Goal: Complete application form: Complete application form

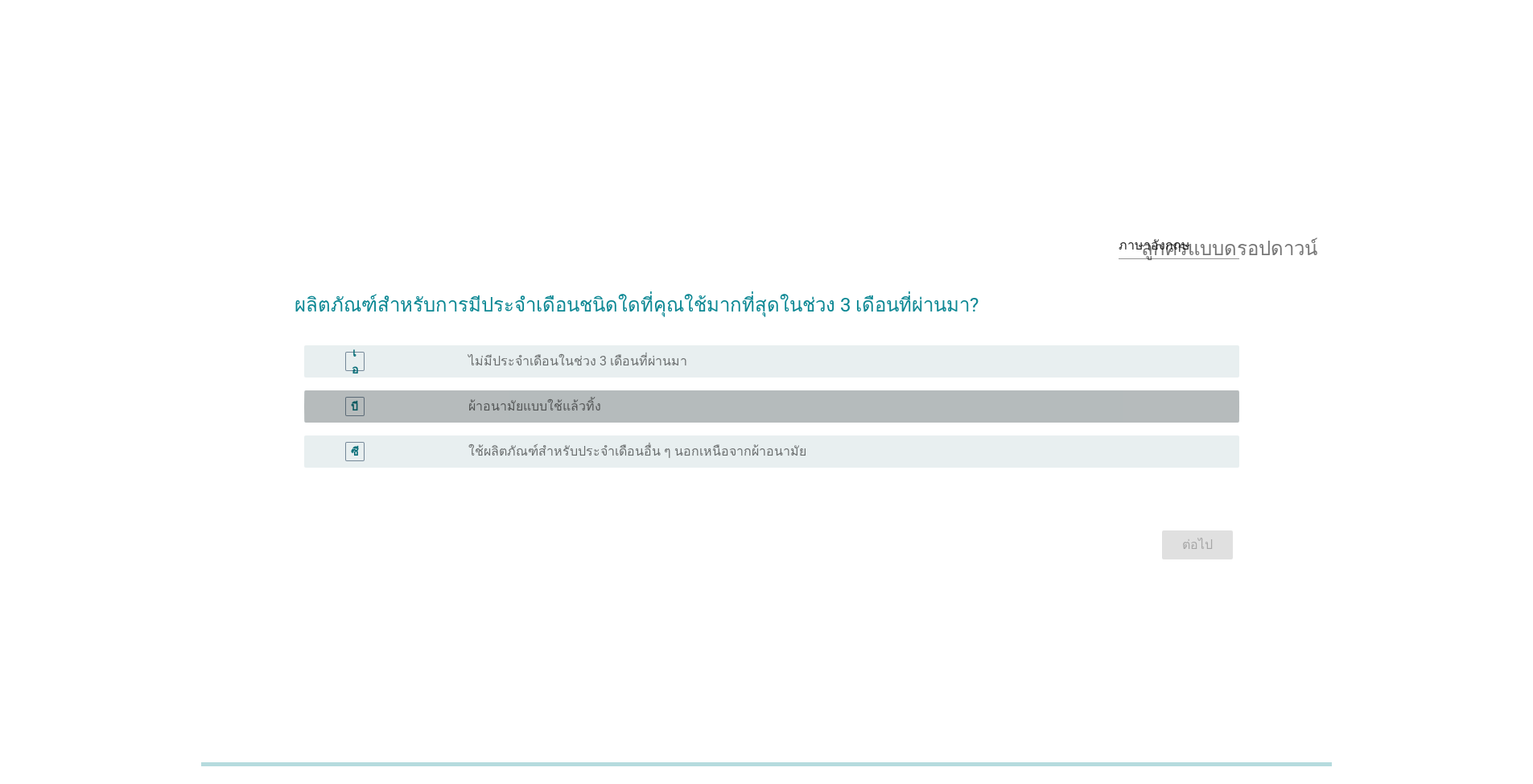
click at [441, 399] on div "บี" at bounding box center [392, 406] width 151 height 19
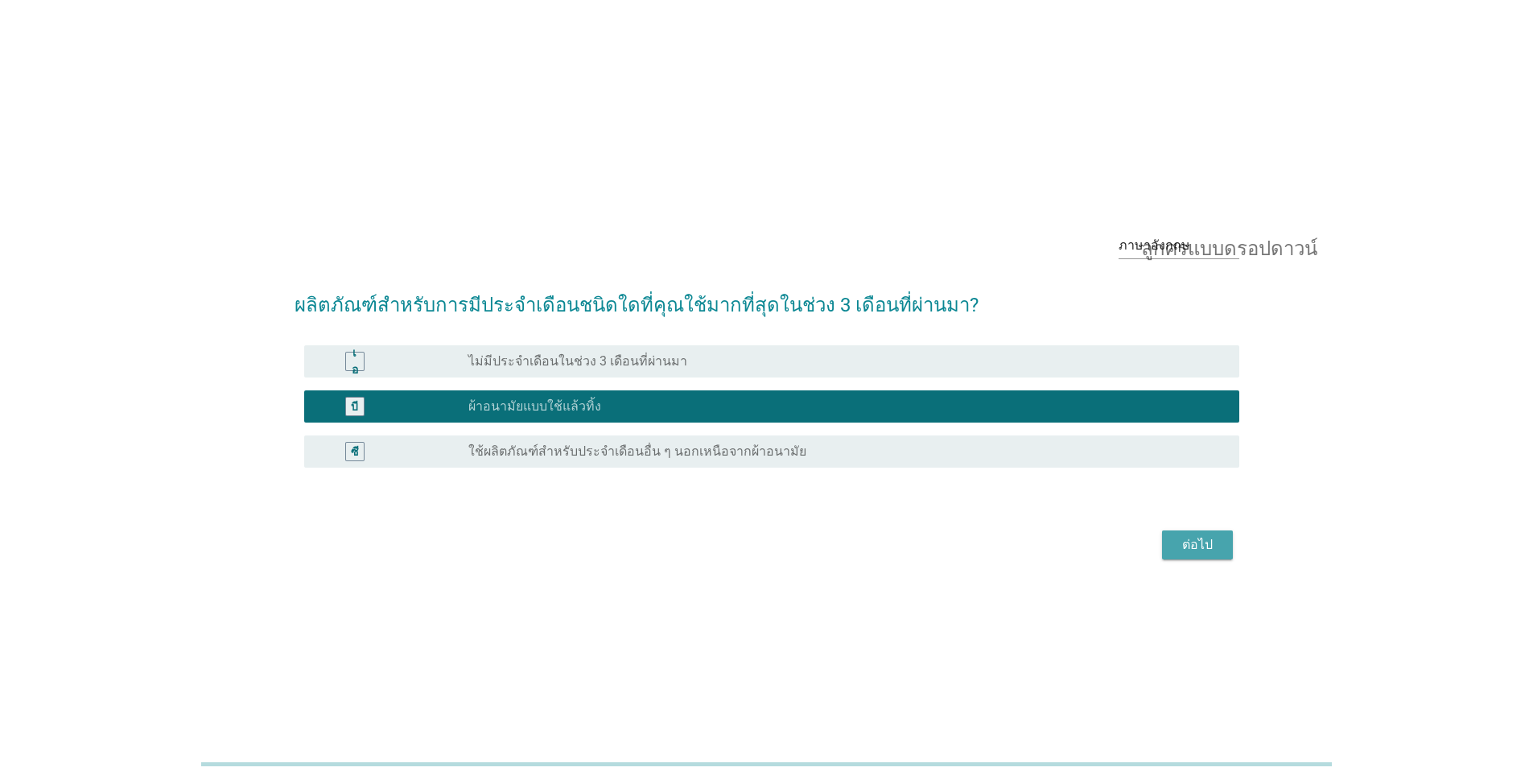
click at [1183, 545] on font "ต่อไป" at bounding box center [1198, 544] width 31 height 15
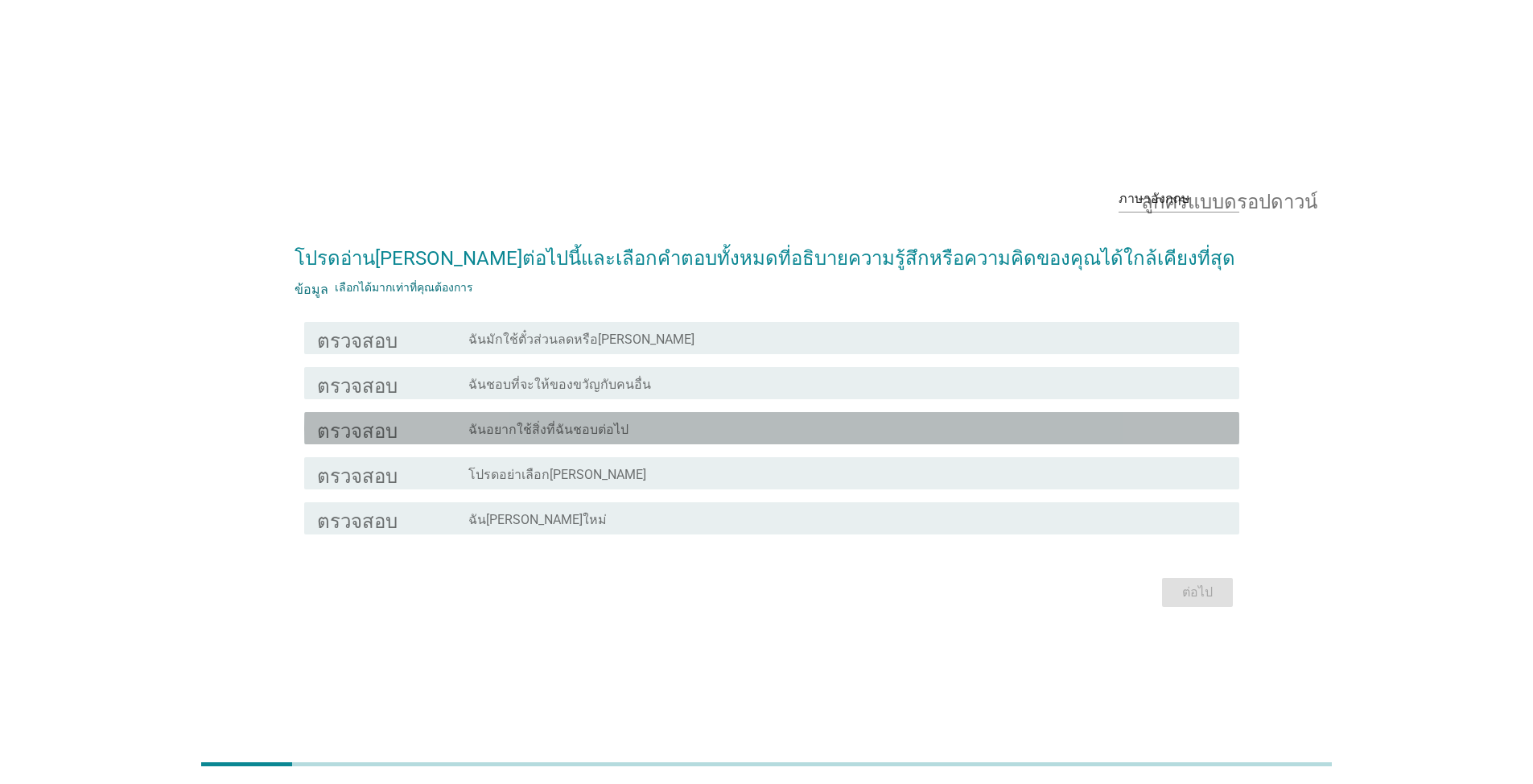
click at [497, 432] on font "ฉันอยากใช้สิ่งที่ฉันชอบต่อไป" at bounding box center [548, 429] width 161 height 15
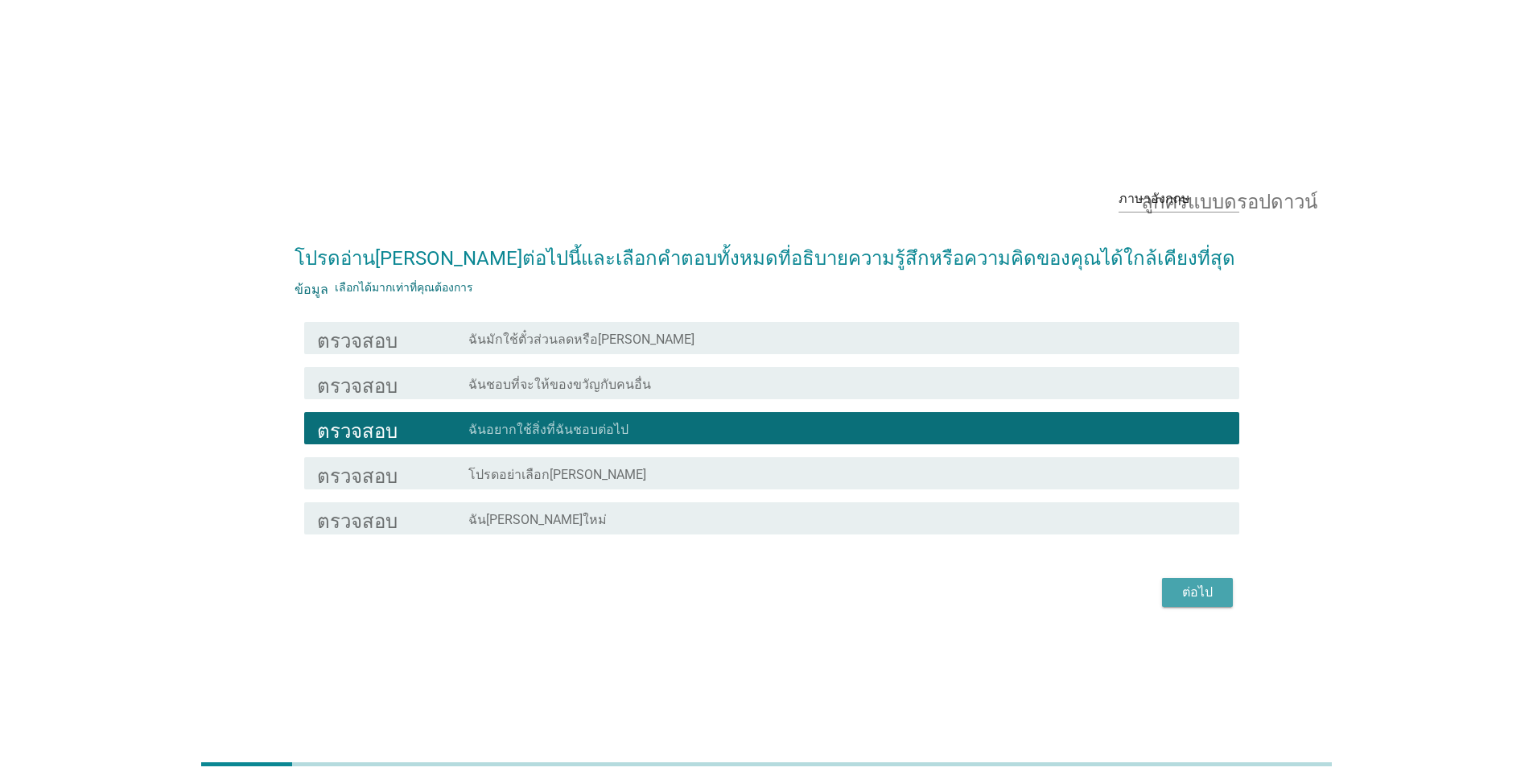
click at [1183, 584] on font "ต่อไป" at bounding box center [1198, 592] width 31 height 15
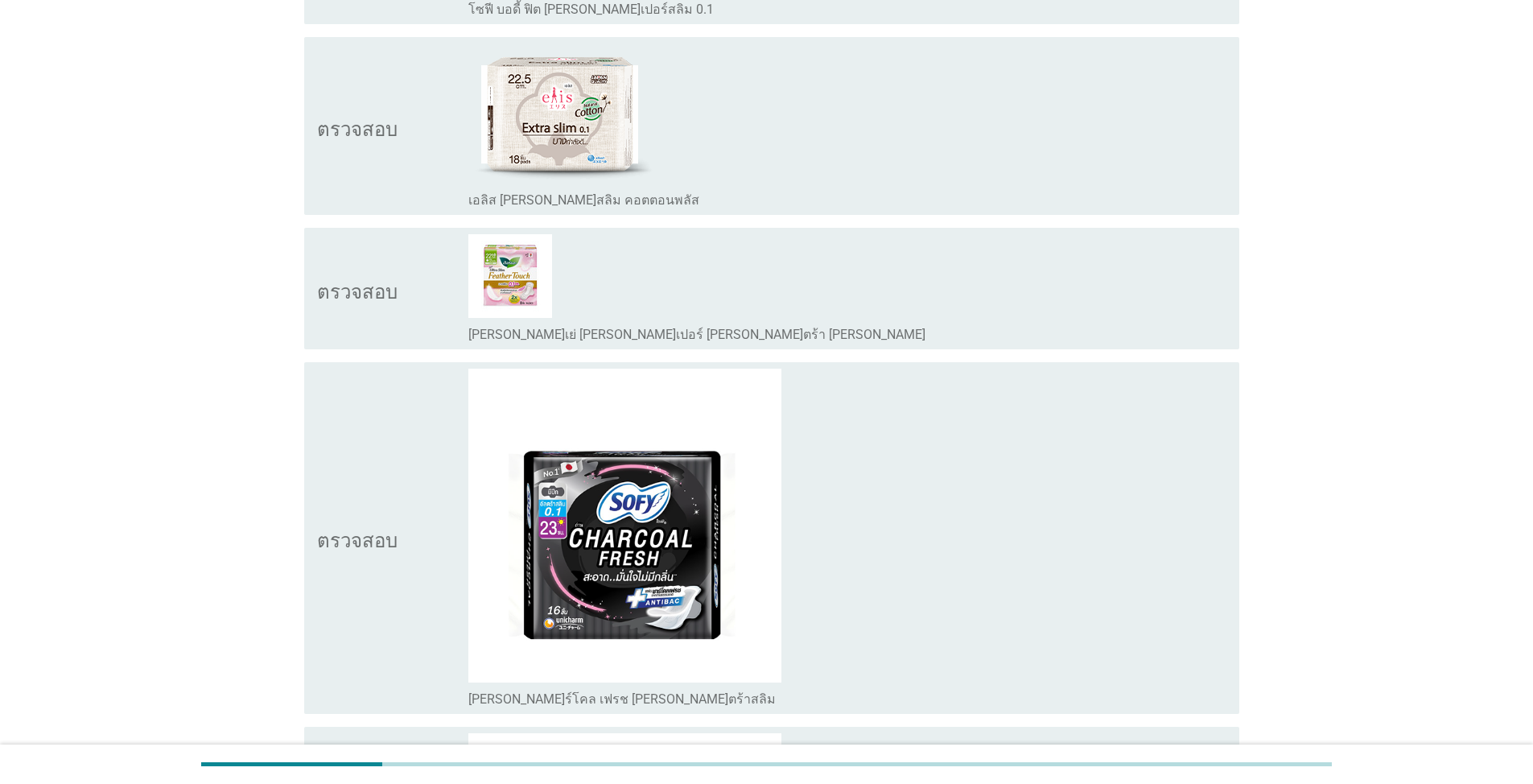
scroll to position [563, 0]
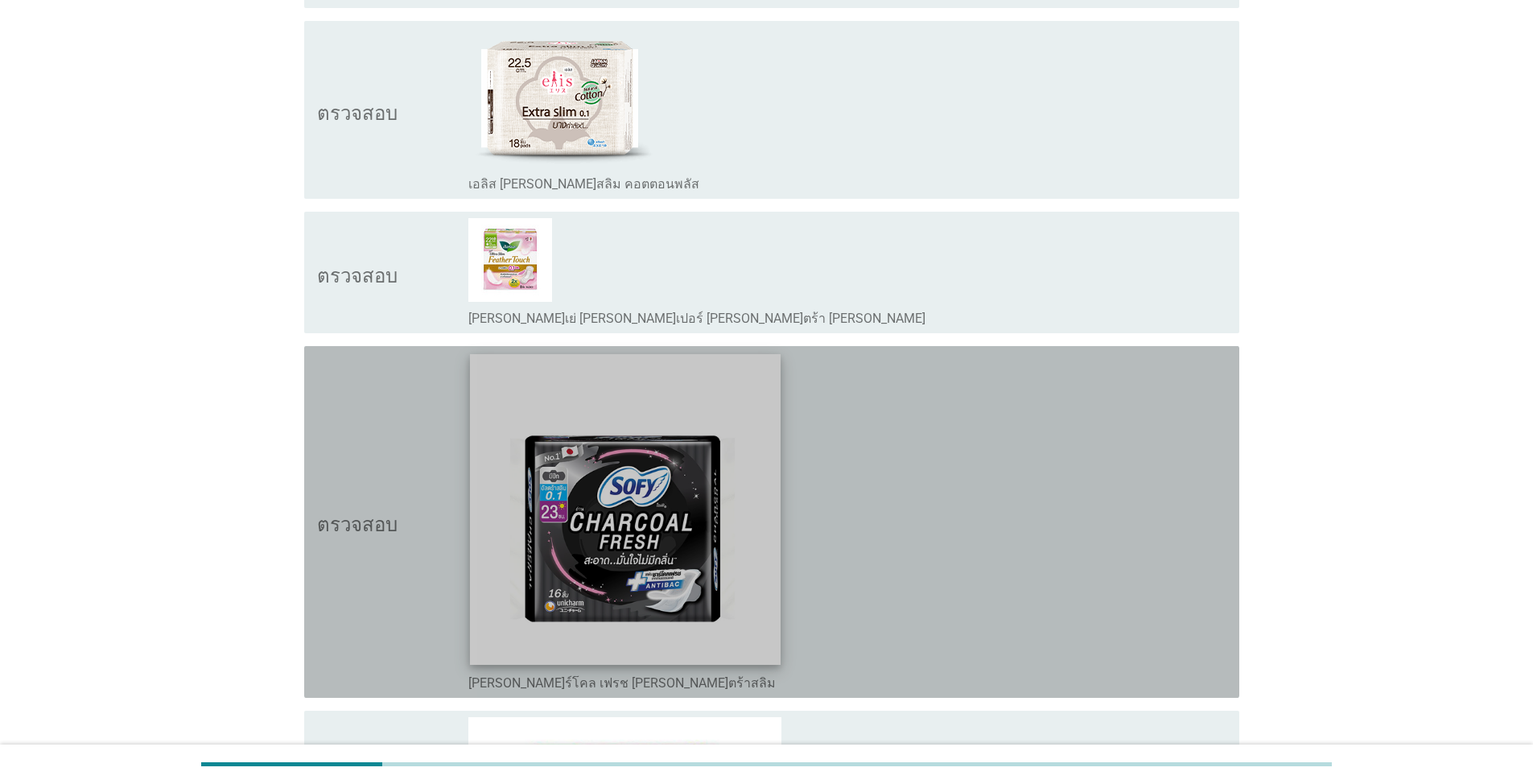
click at [552, 504] on img at bounding box center [625, 509] width 311 height 311
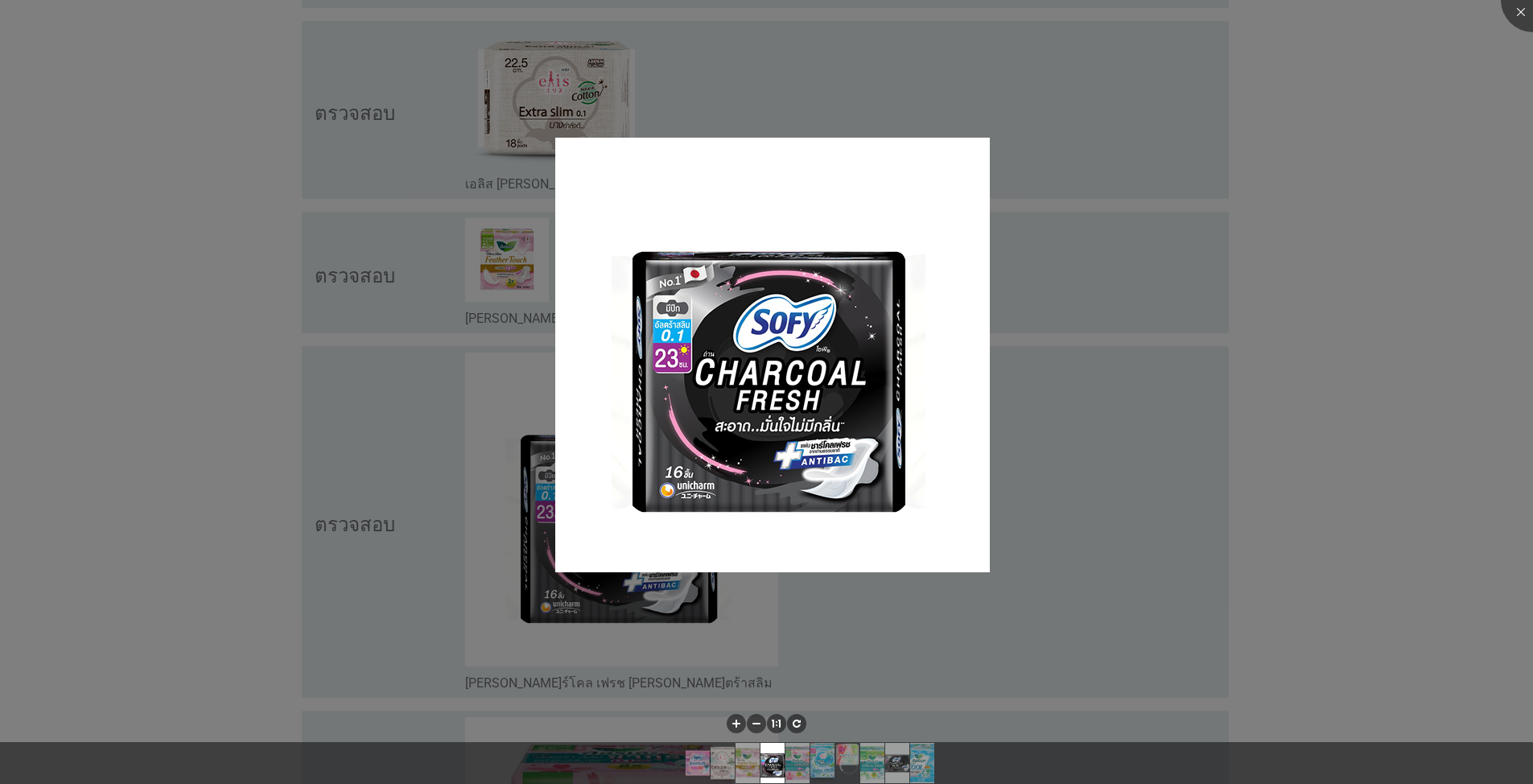
click at [1000, 648] on div at bounding box center [766, 392] width 1533 height 784
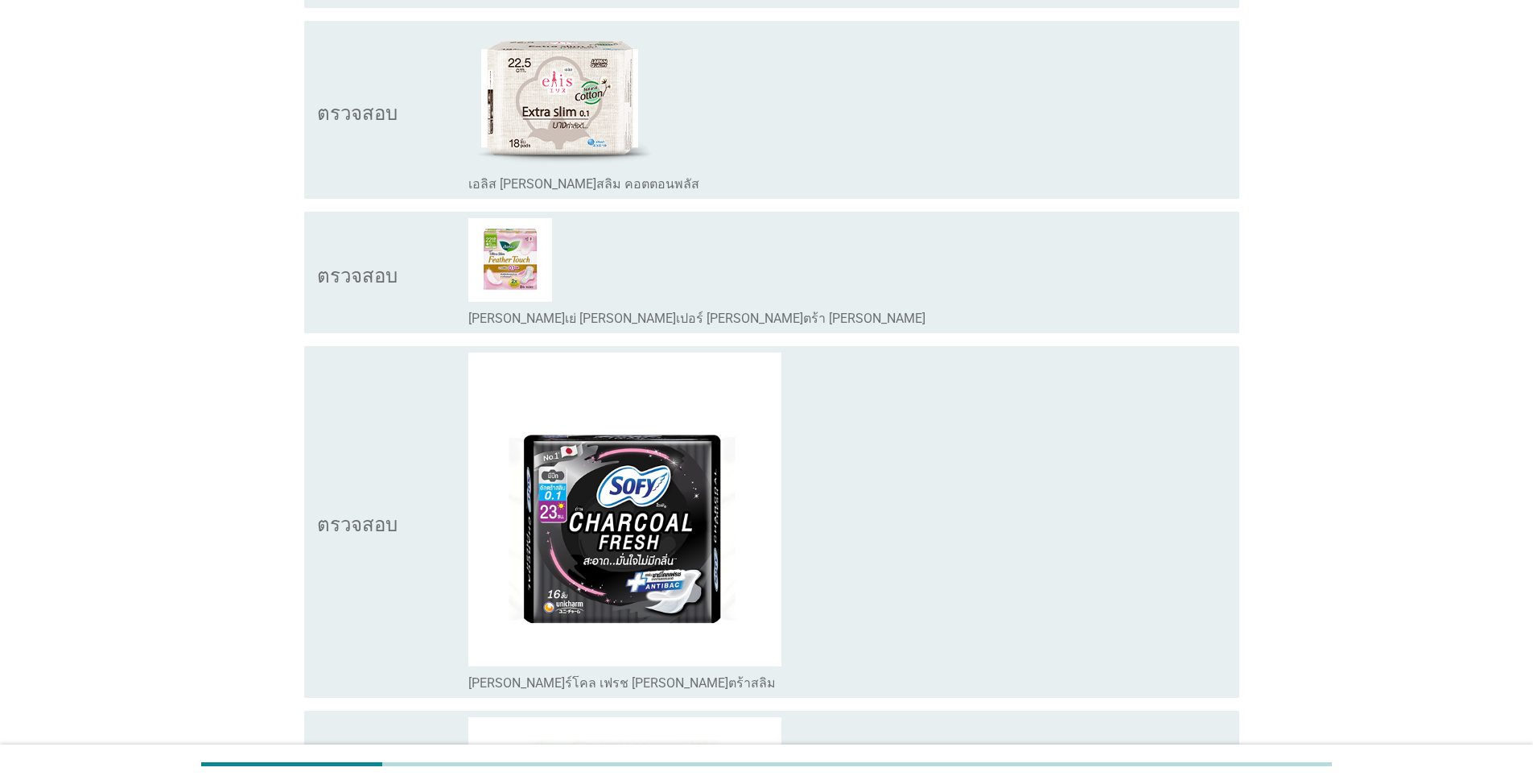
click at [361, 472] on icon "ตรวจสอบ" at bounding box center [357, 522] width 81 height 339
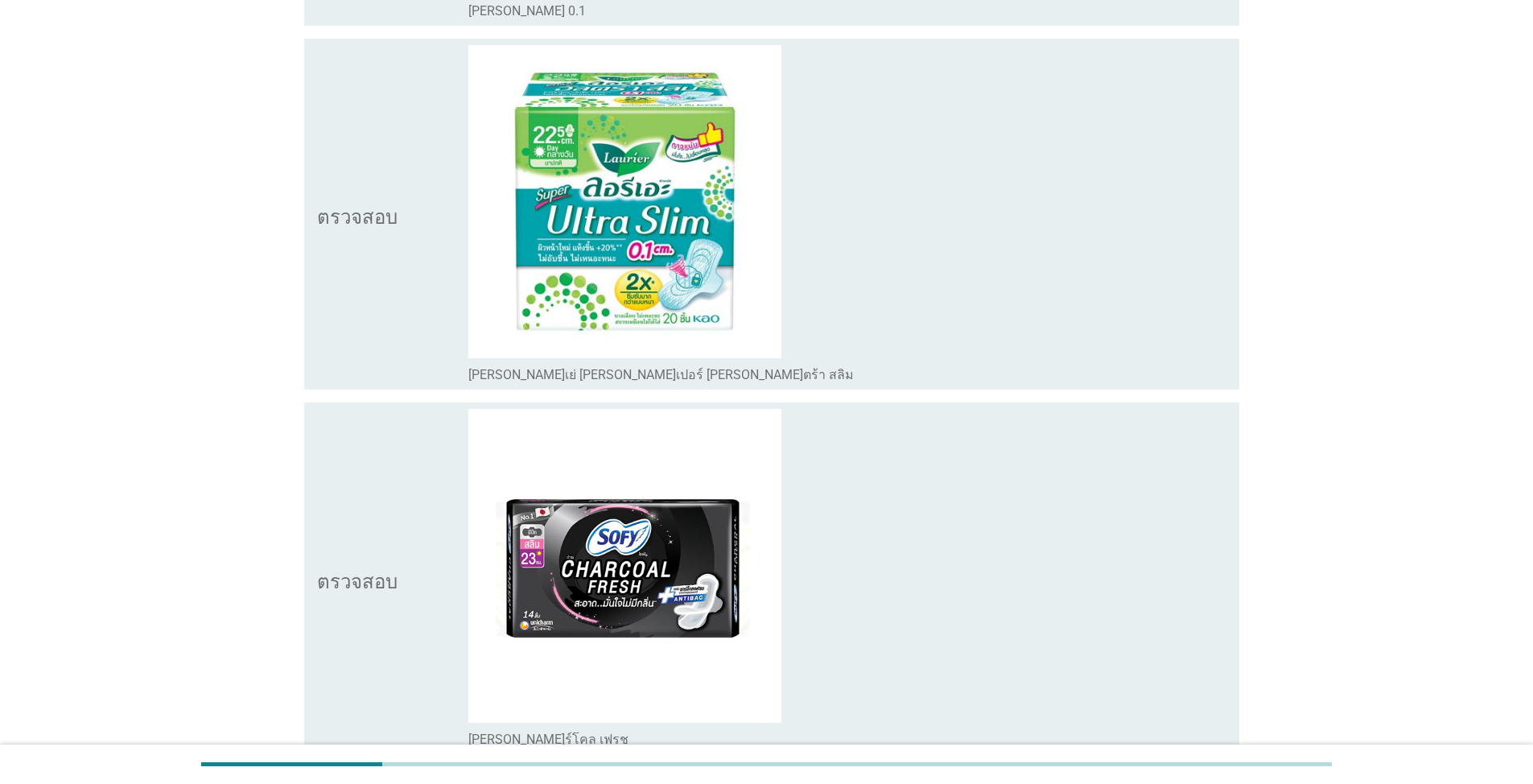
scroll to position [2173, 0]
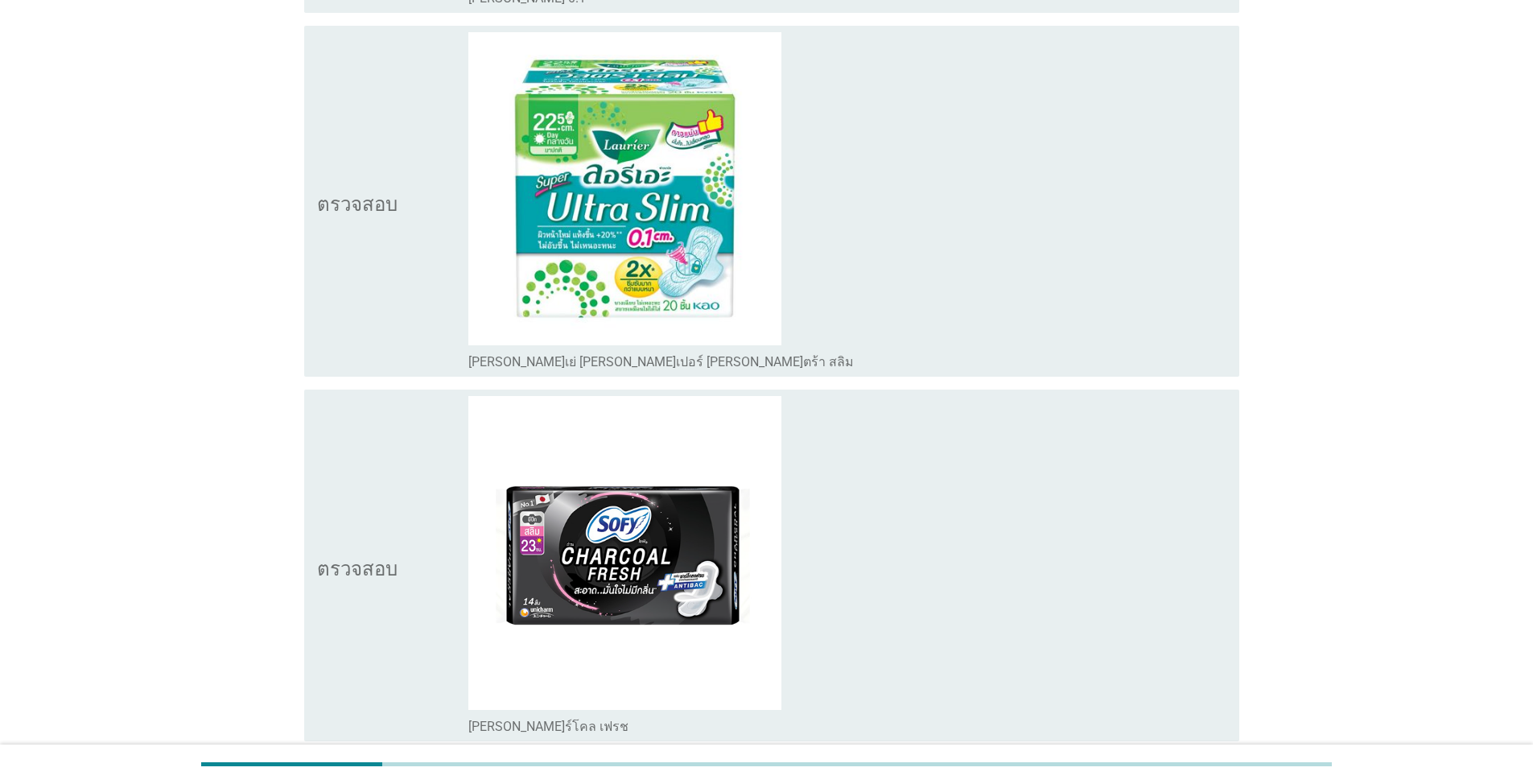
click at [339, 495] on icon "ตรวจสอบ" at bounding box center [357, 565] width 81 height 339
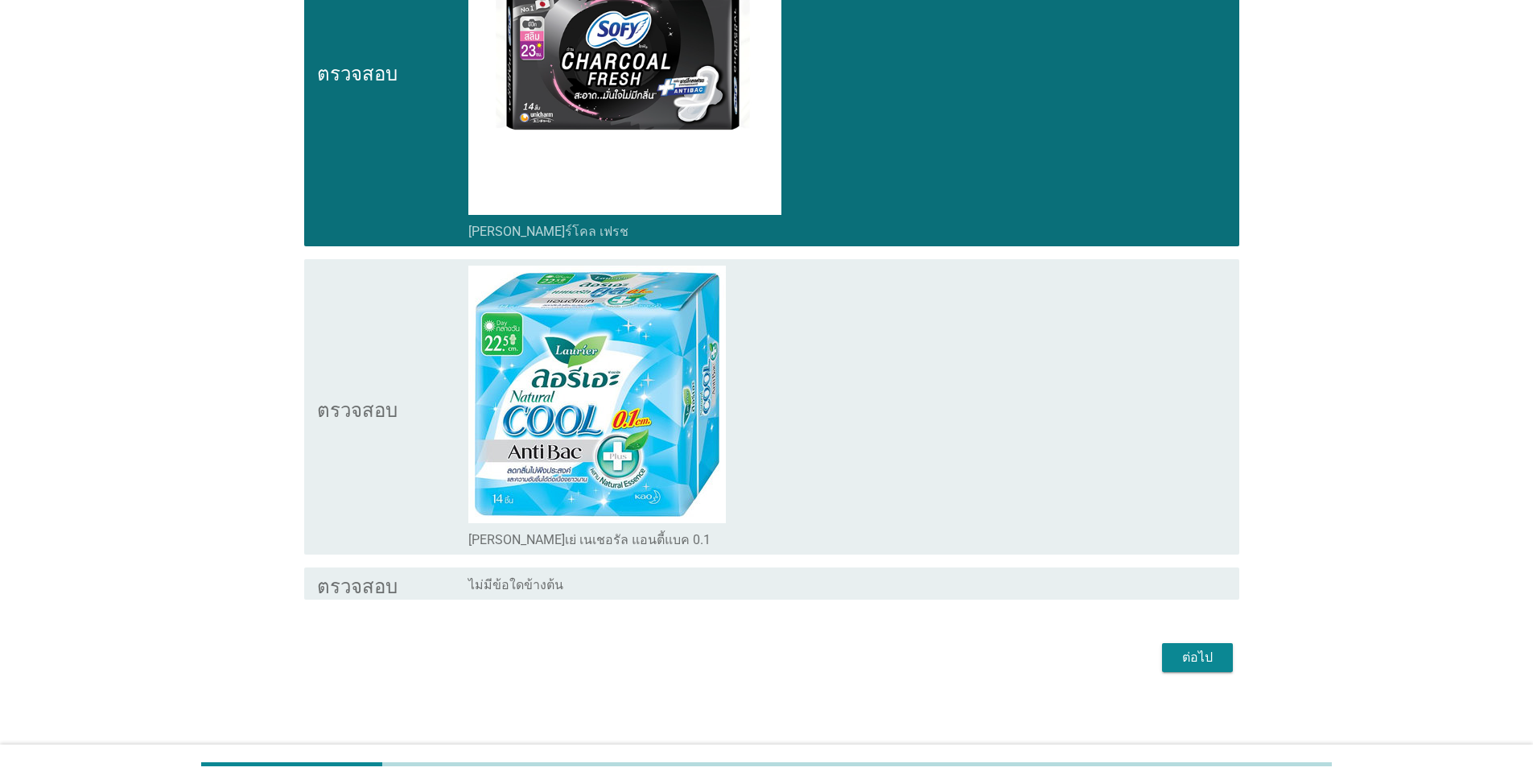
scroll to position [2672, 0]
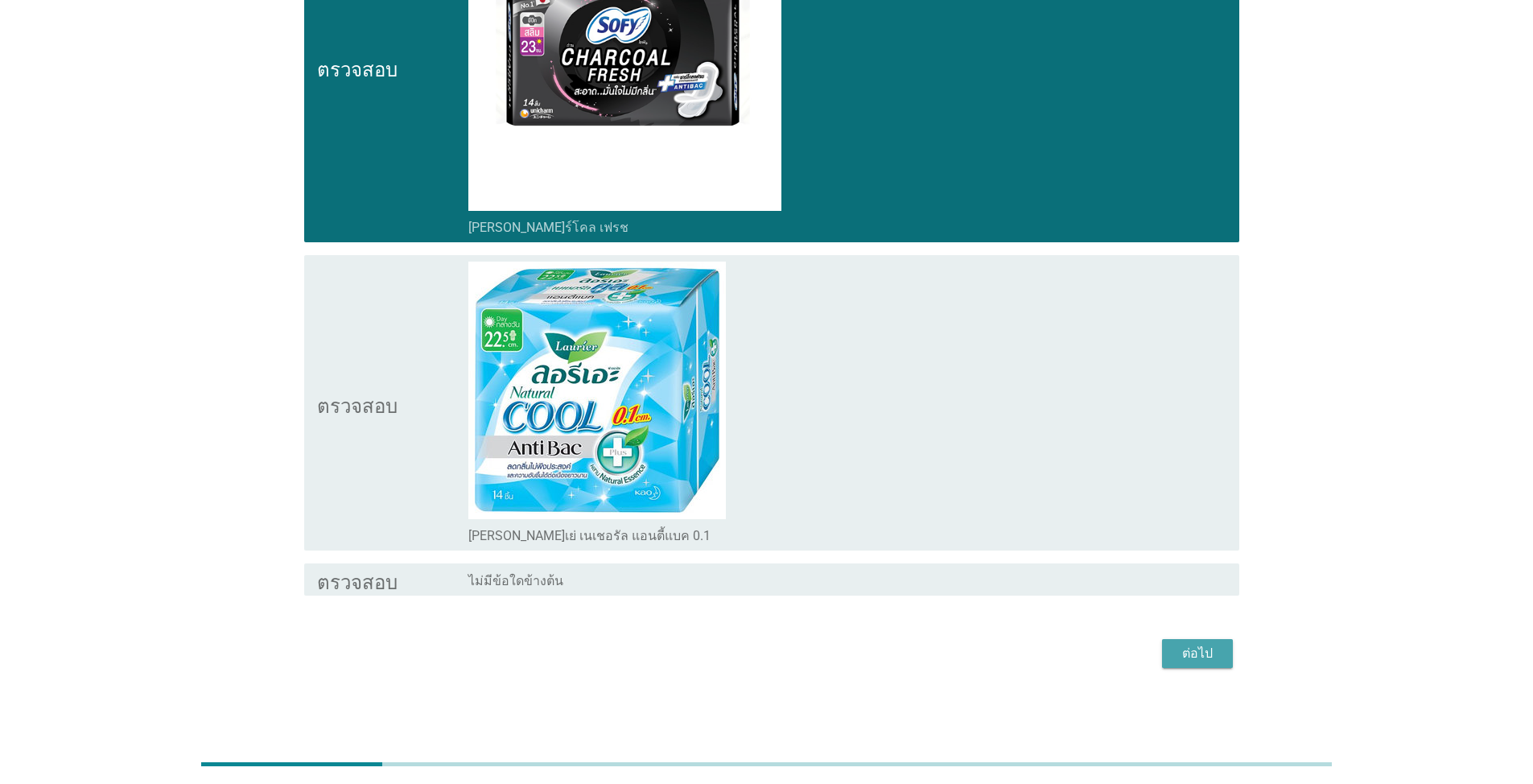
click at [1195, 659] on font "ต่อไป" at bounding box center [1198, 653] width 31 height 15
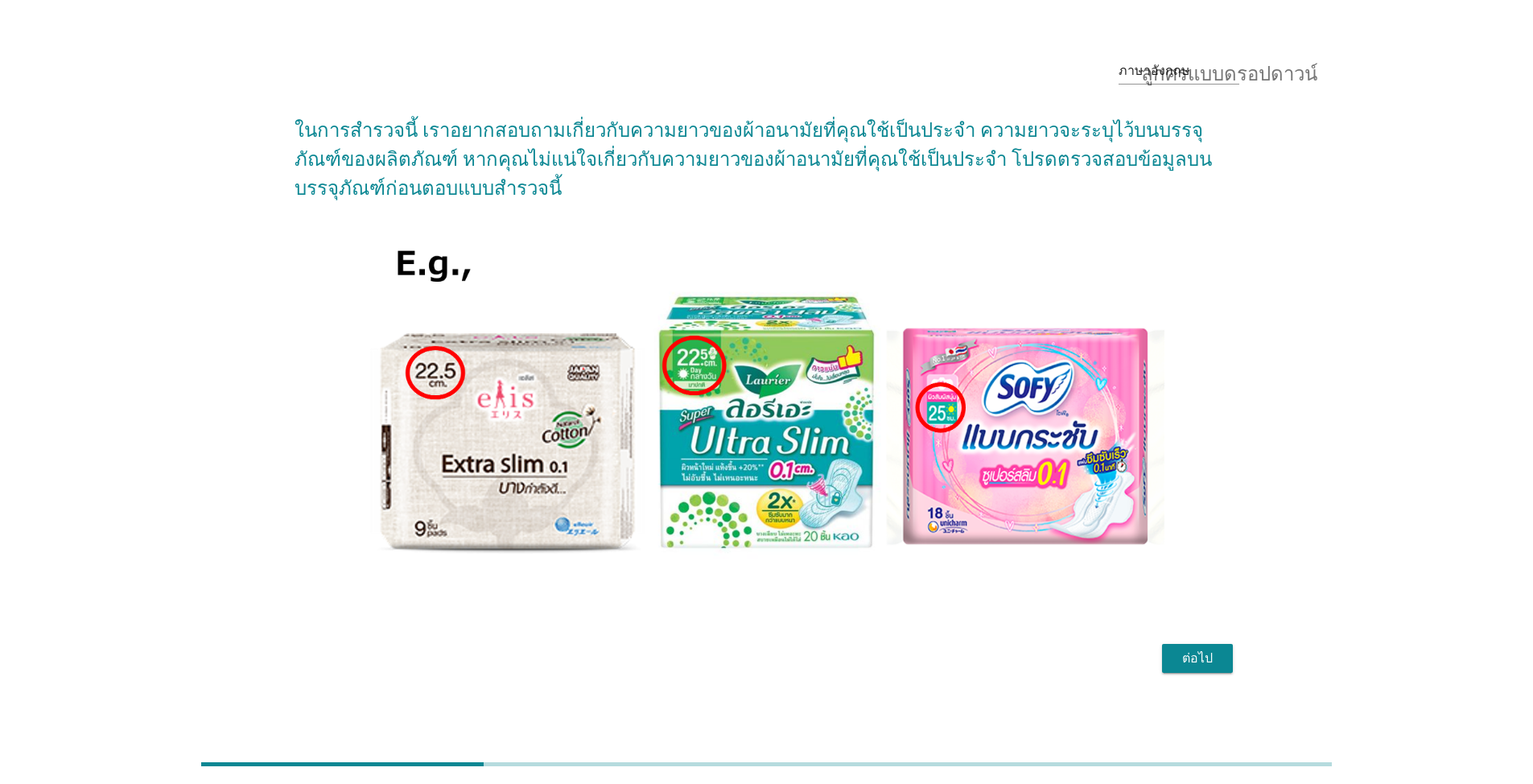
scroll to position [40, 0]
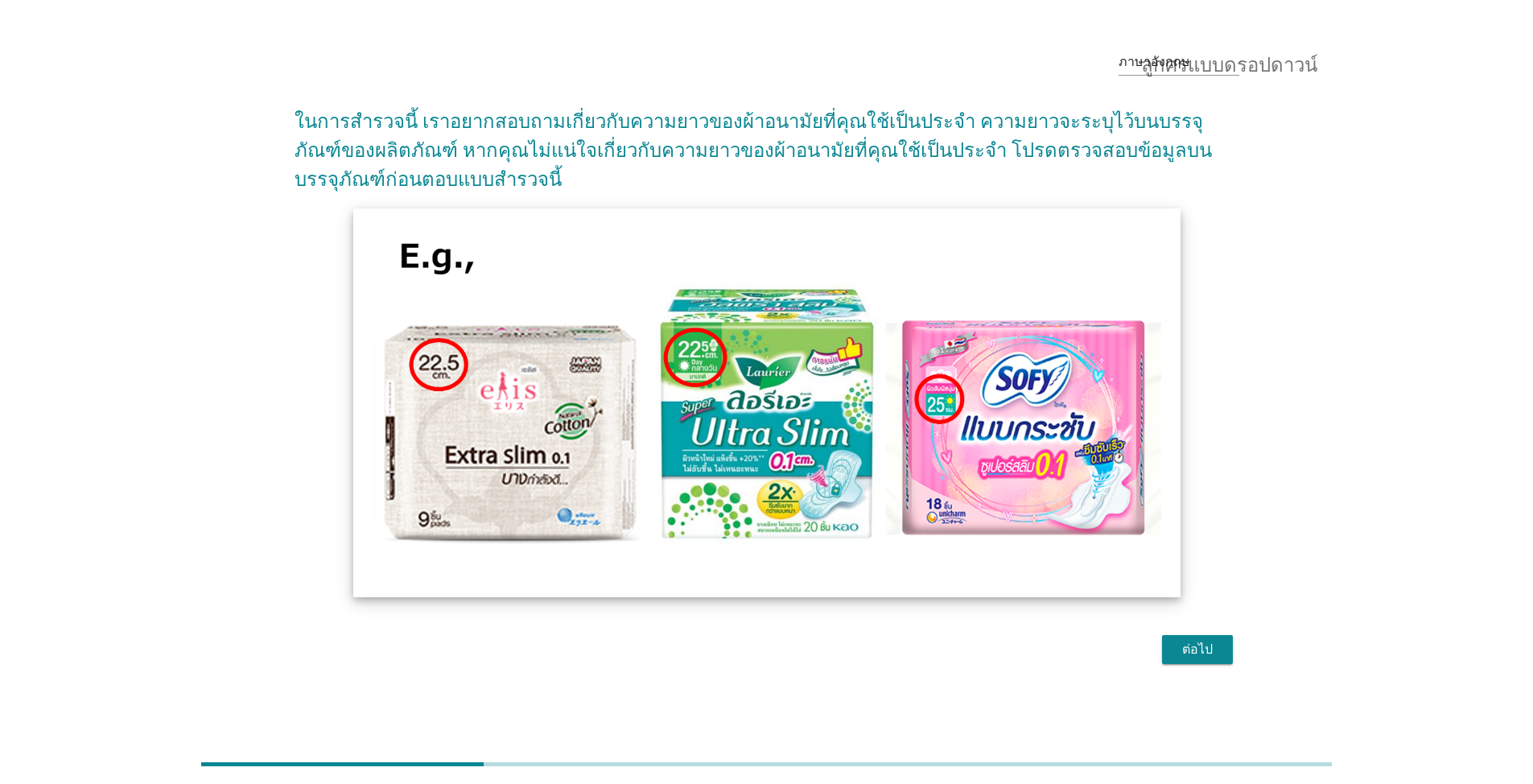
click at [1062, 431] on img at bounding box center [766, 403] width 827 height 388
click at [449, 412] on img at bounding box center [766, 403] width 827 height 388
click at [737, 434] on img at bounding box center [766, 403] width 827 height 388
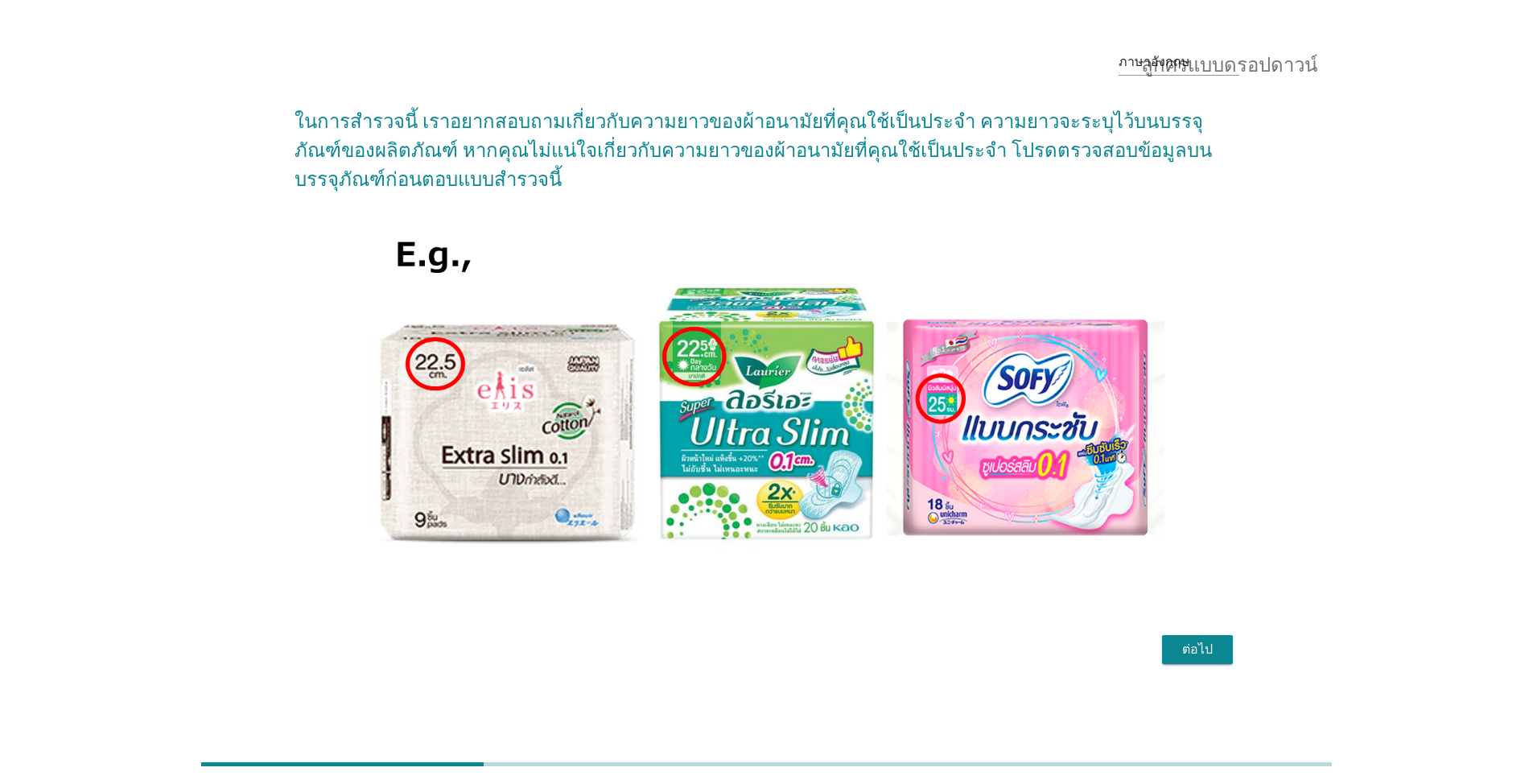
click at [183, 346] on div "ภาษาอังกฤษ ลูกศรแบบดรอปดาวน์ ในการสำรวจนี้ เราอยากสอบถามเกี่ยวกับความยาวของผ้าอ…" at bounding box center [766, 353] width 1456 height 659
click at [1204, 643] on font "ต่อไป" at bounding box center [1198, 649] width 31 height 15
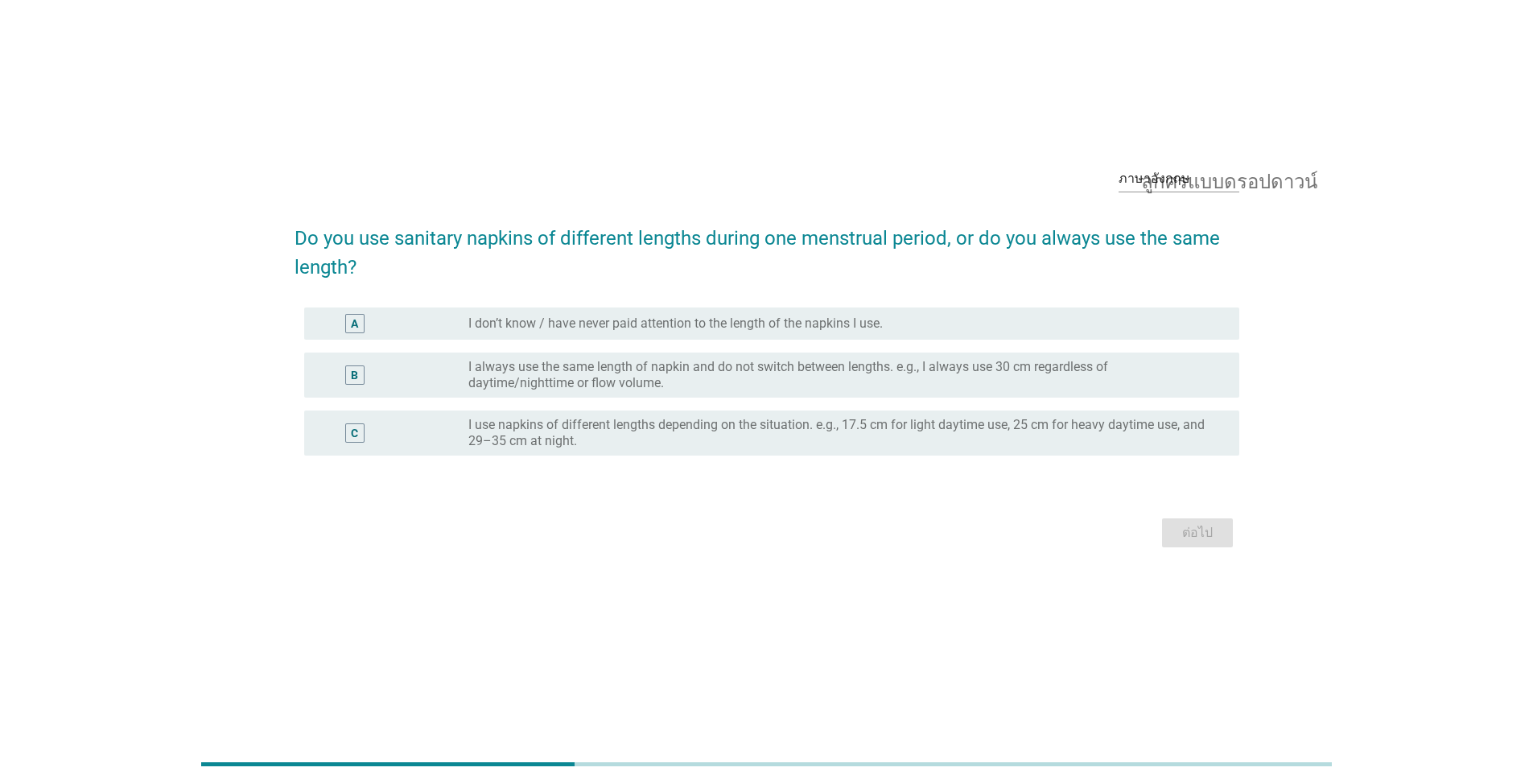
scroll to position [0, 0]
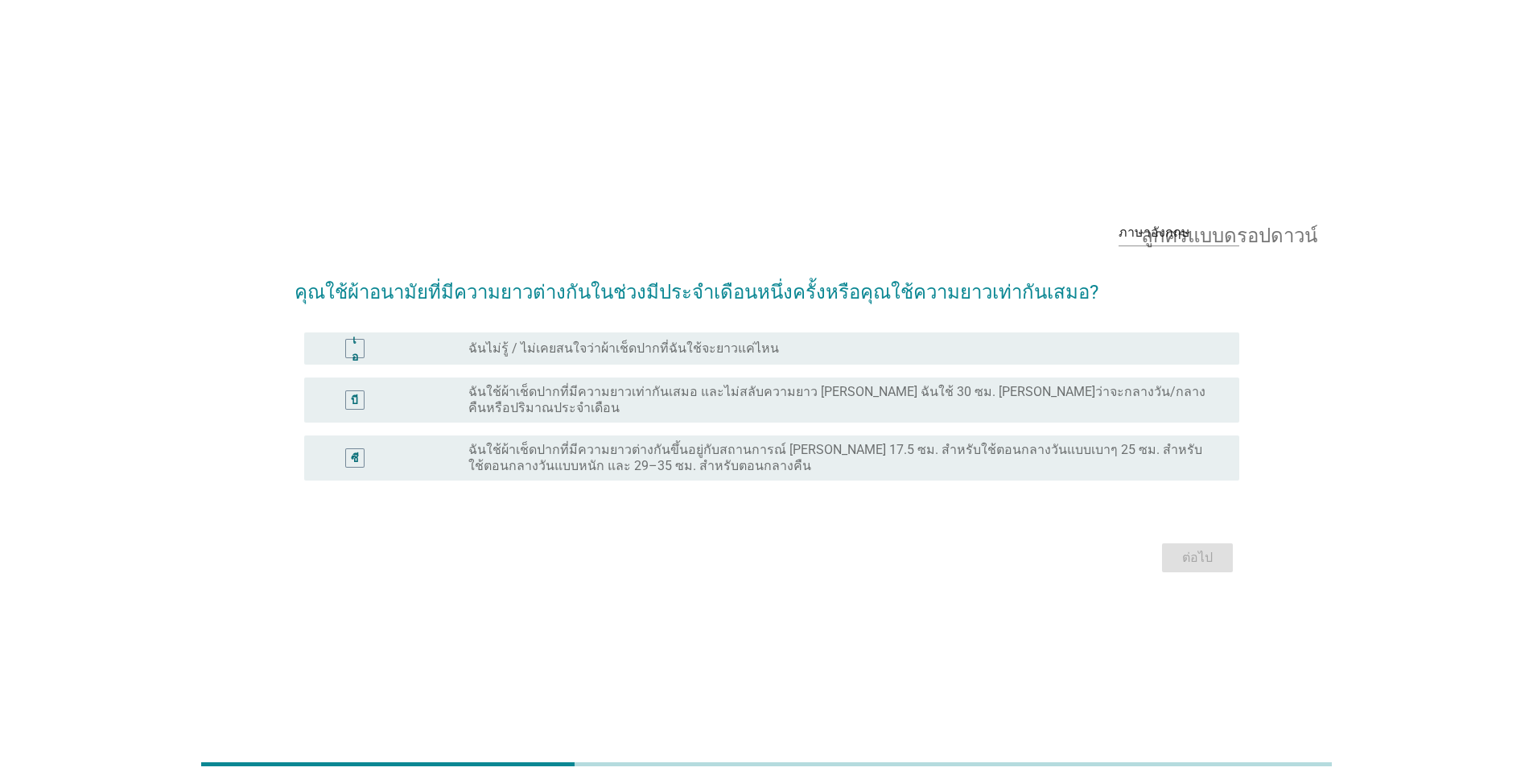
click at [514, 465] on font "ฉันใช้ผ้าเช็ดปากที่มีความยาวต่างกันขึ้นอยู่กับสถานการณ์ [PERSON_NAME] 17.5 ซม. …" at bounding box center [835, 458] width 734 height 32
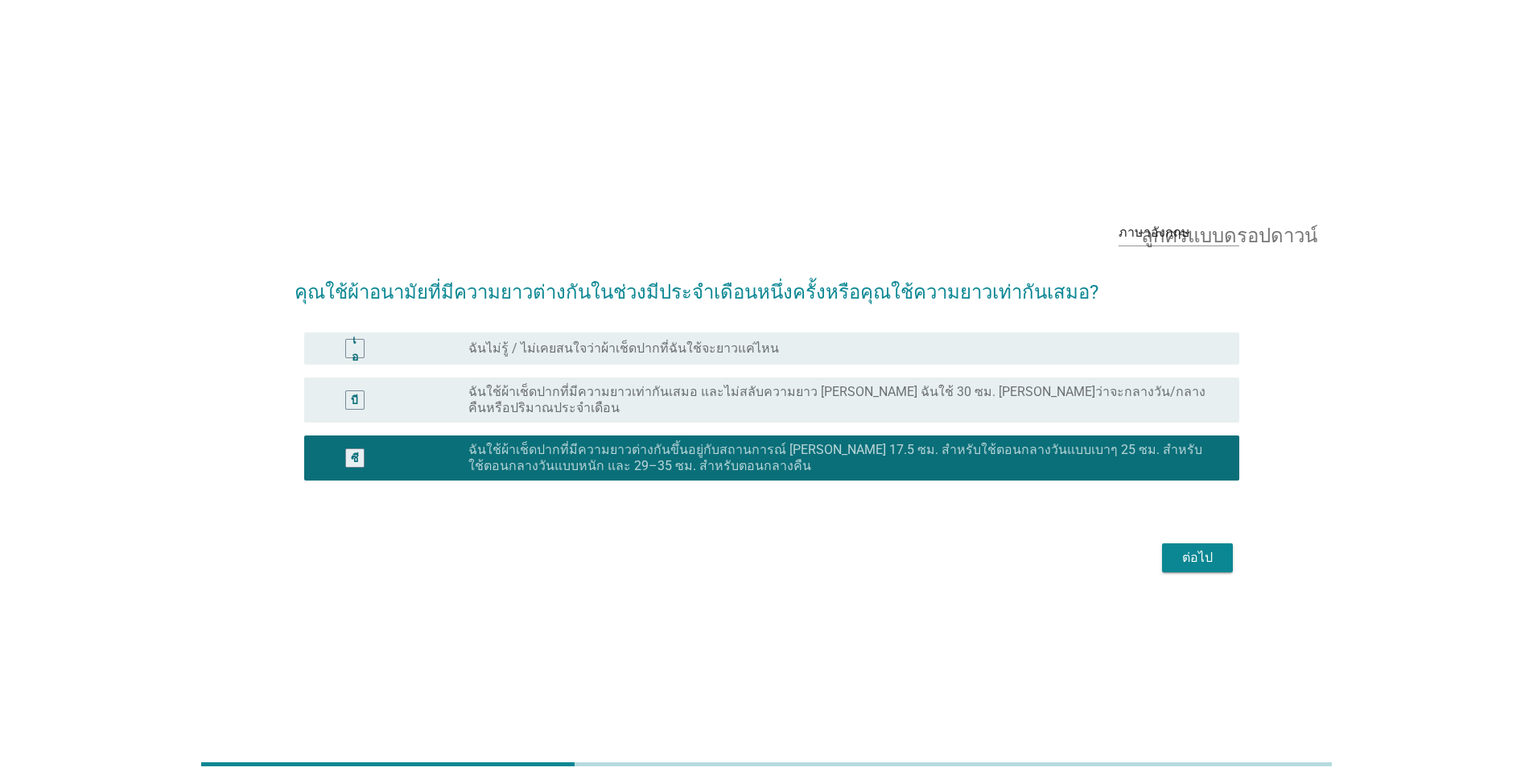
click at [1211, 551] on font "ต่อไป" at bounding box center [1198, 557] width 31 height 15
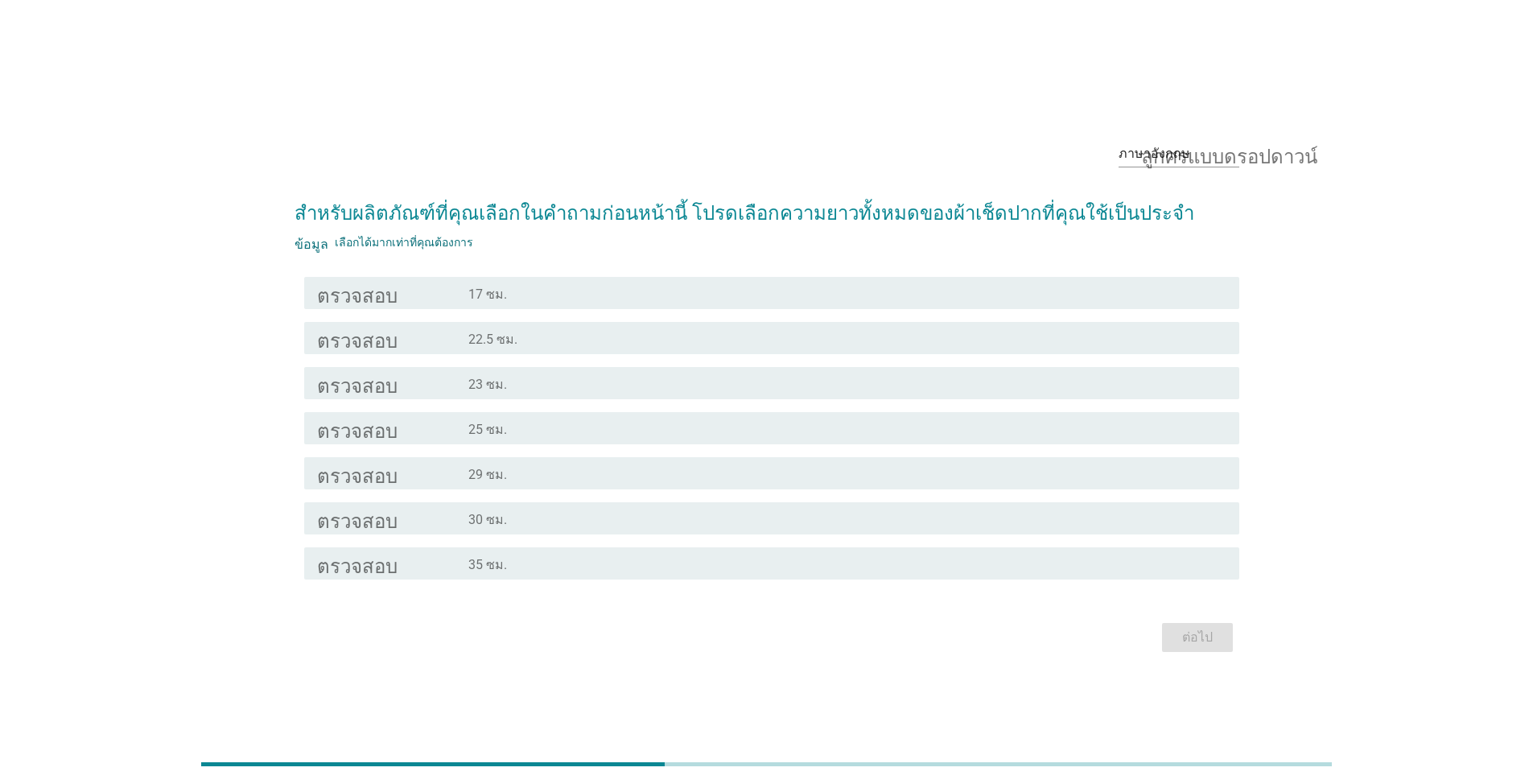
click at [478, 472] on font "29 ซม." at bounding box center [487, 475] width 39 height 15
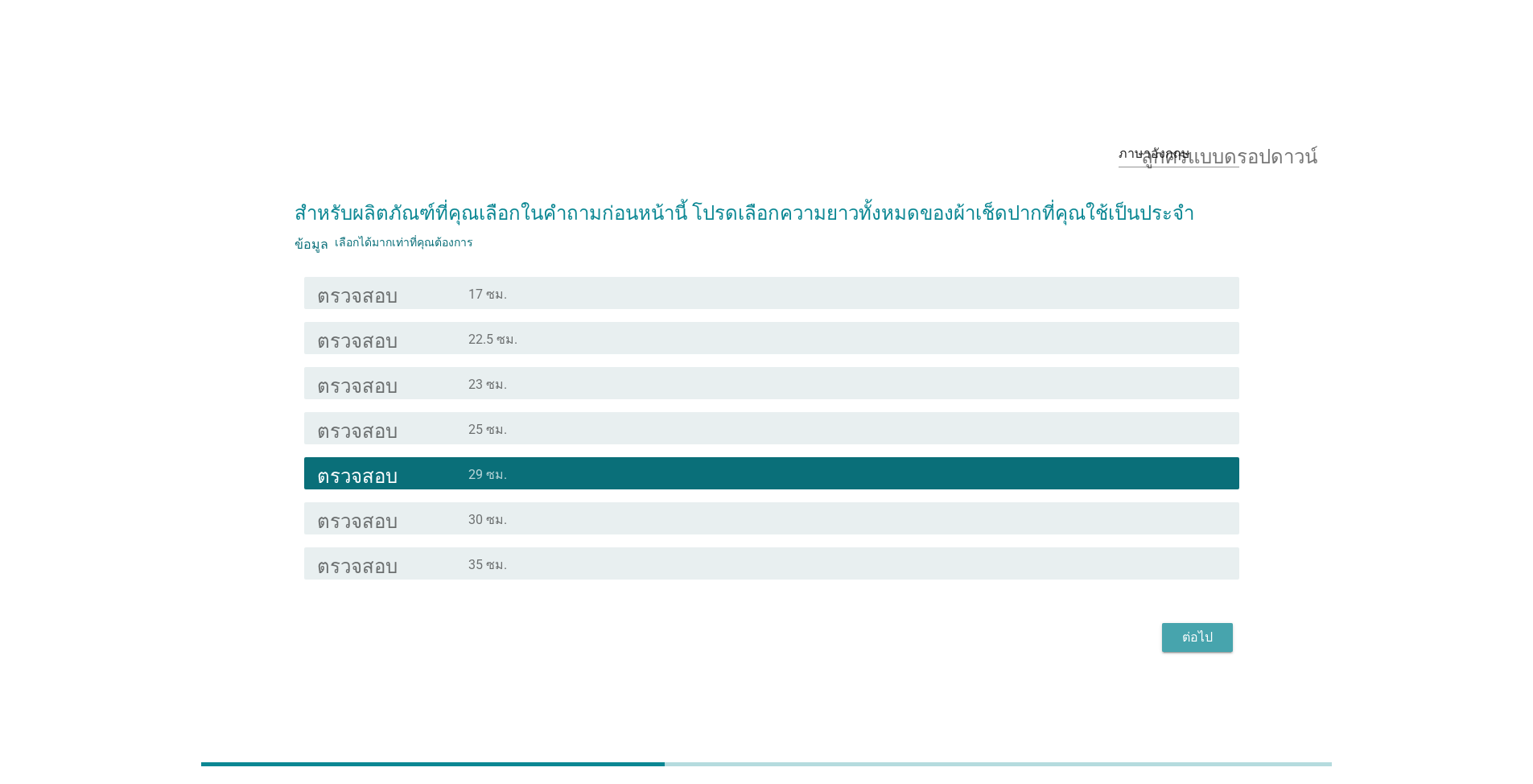
click at [1207, 641] on font "ต่อไป" at bounding box center [1198, 637] width 31 height 15
